Goal: Task Accomplishment & Management: Use online tool/utility

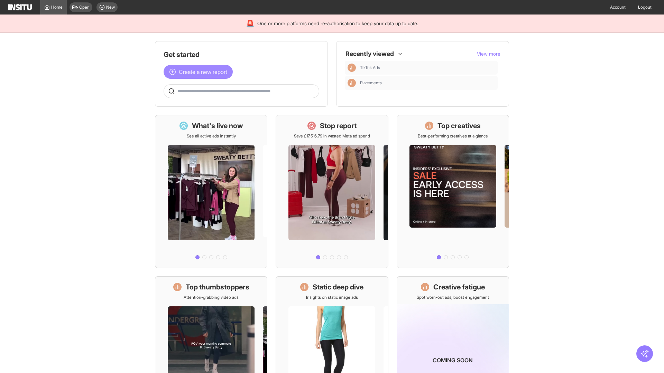
click at [200, 72] on span "Create a new report" at bounding box center [203, 72] width 48 height 8
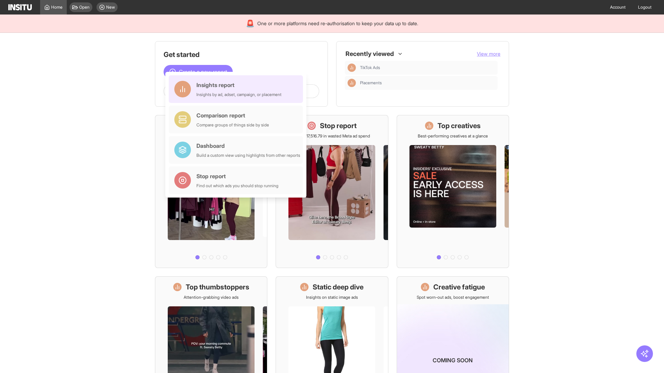
click at [238, 89] on div "Insights report Insights by ad, adset, campaign, or placement" at bounding box center [238, 89] width 85 height 17
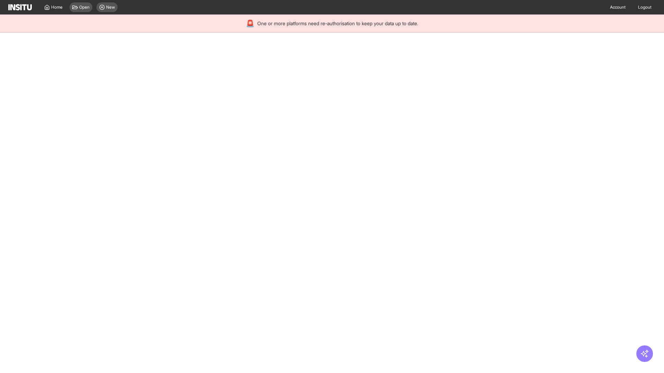
select select "**"
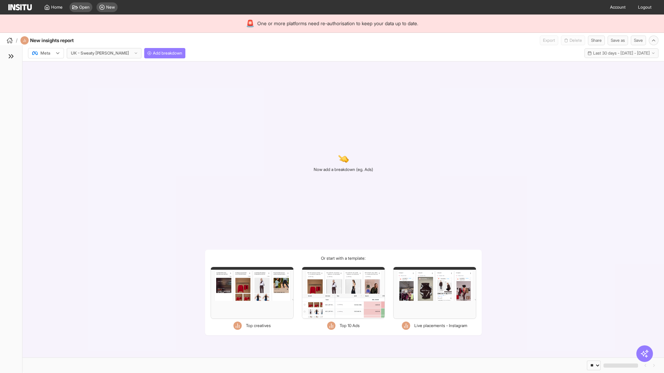
click at [46, 53] on div at bounding box center [40, 53] width 19 height 7
click at [46, 68] on span "Meta" at bounding box center [45, 68] width 9 height 6
click at [153, 53] on span "Add breakdown" at bounding box center [167, 53] width 29 height 6
